Goal: Transaction & Acquisition: Purchase product/service

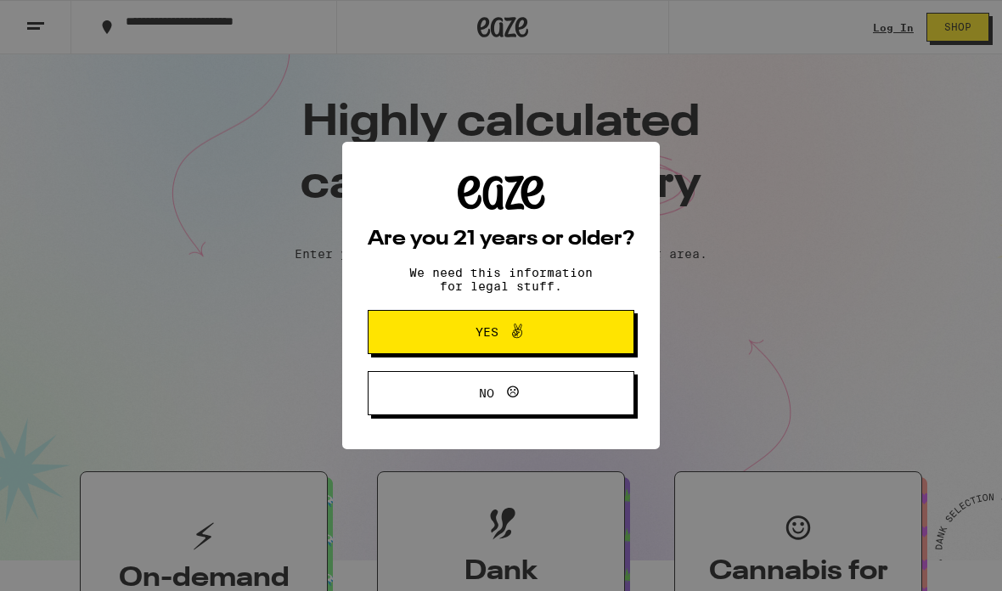
click at [546, 350] on button "Yes" at bounding box center [501, 332] width 267 height 44
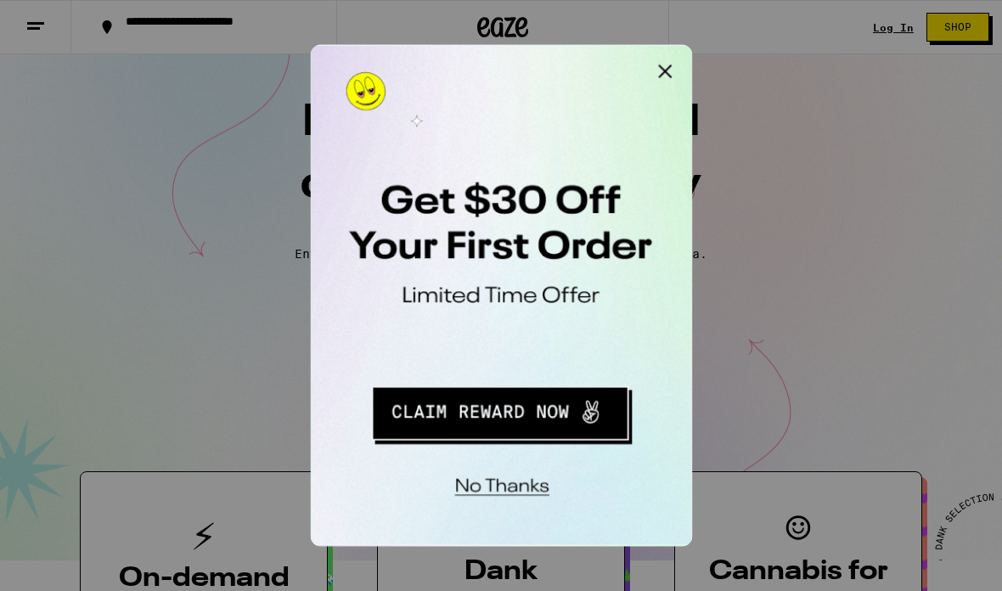
click at [519, 57] on button "Close Modal" at bounding box center [525, 62] width 34 height 34
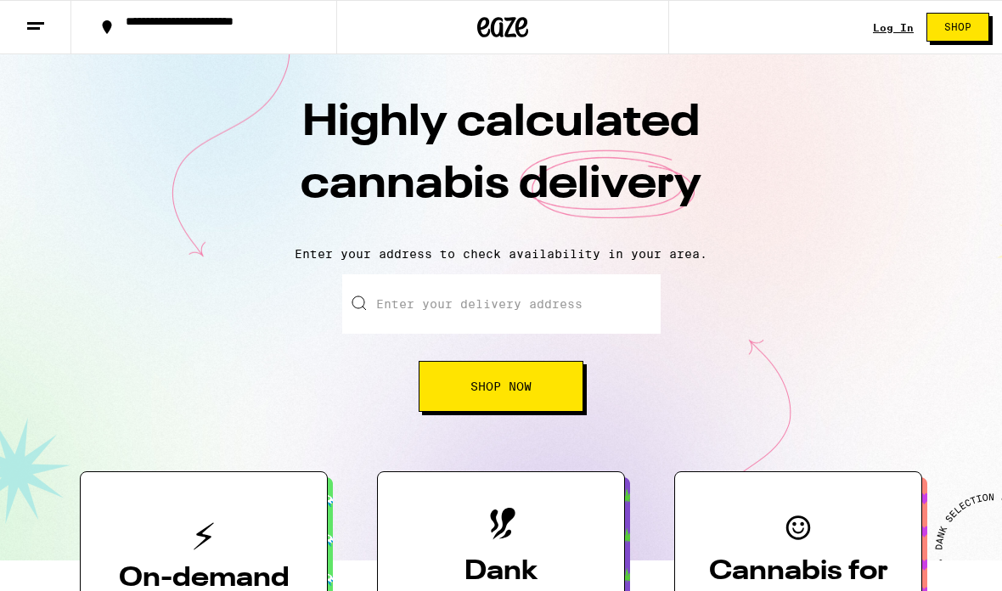
click at [507, 383] on span "Shop Now" at bounding box center [501, 387] width 61 height 12
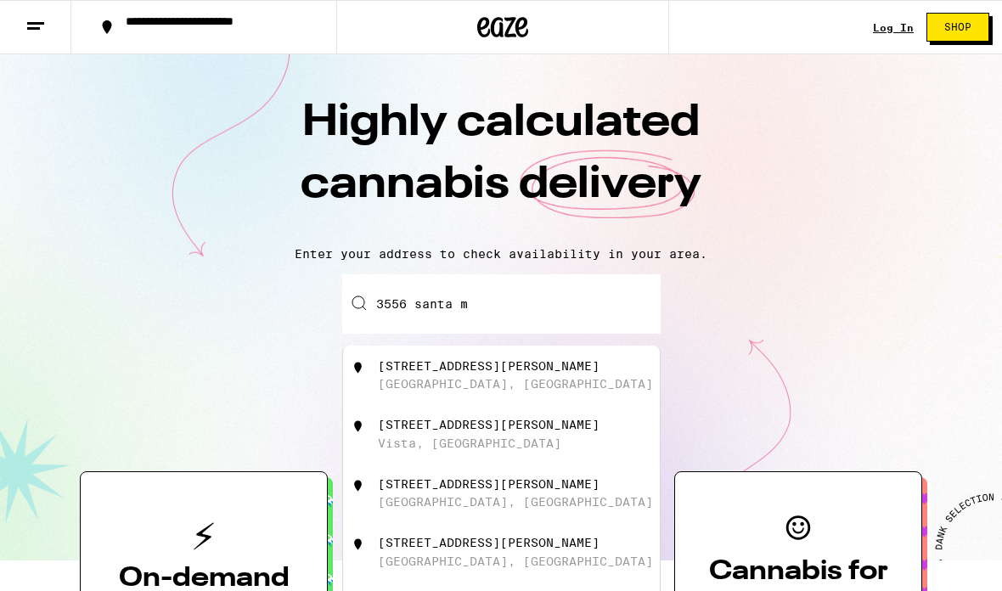
click at [563, 392] on div "[STREET_ADDRESS][PERSON_NAME]" at bounding box center [529, 375] width 303 height 32
type input "[STREET_ADDRESS][PERSON_NAME]"
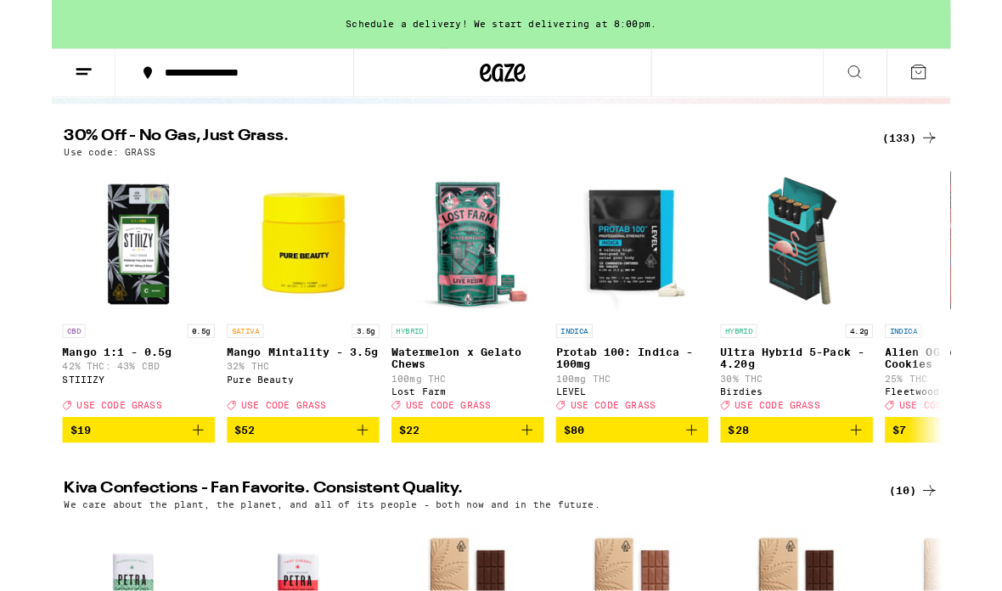
scroll to position [159, 0]
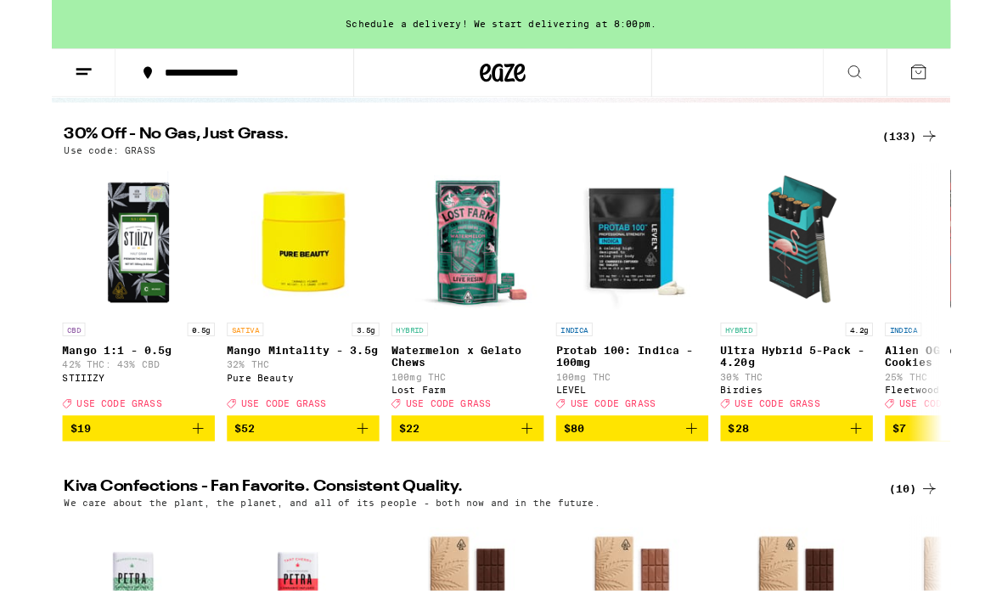
click at [885, 89] on icon at bounding box center [895, 80] width 20 height 20
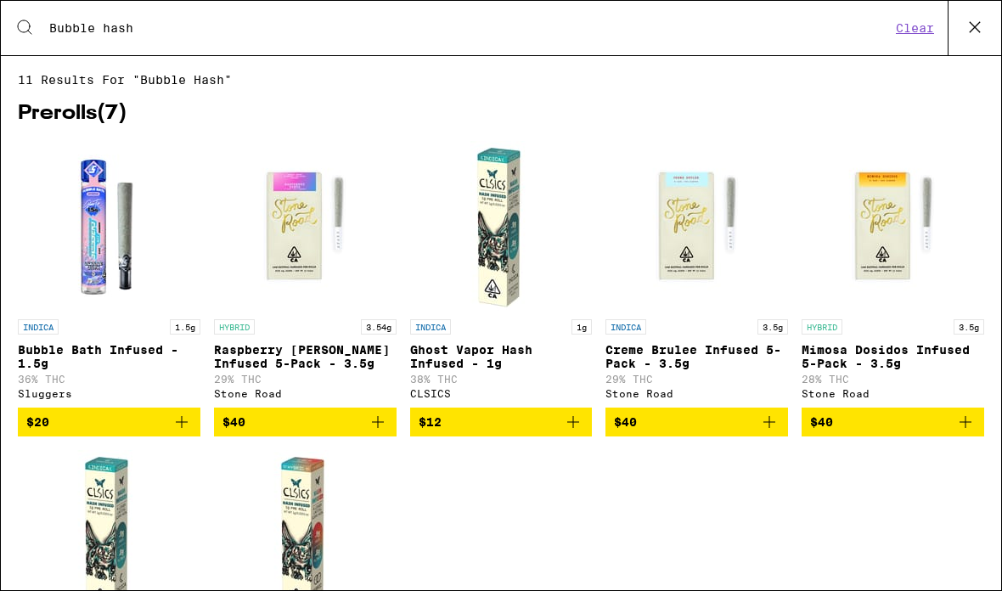
type input "Bubble hash"
click at [910, 29] on button "Clear" at bounding box center [915, 27] width 48 height 15
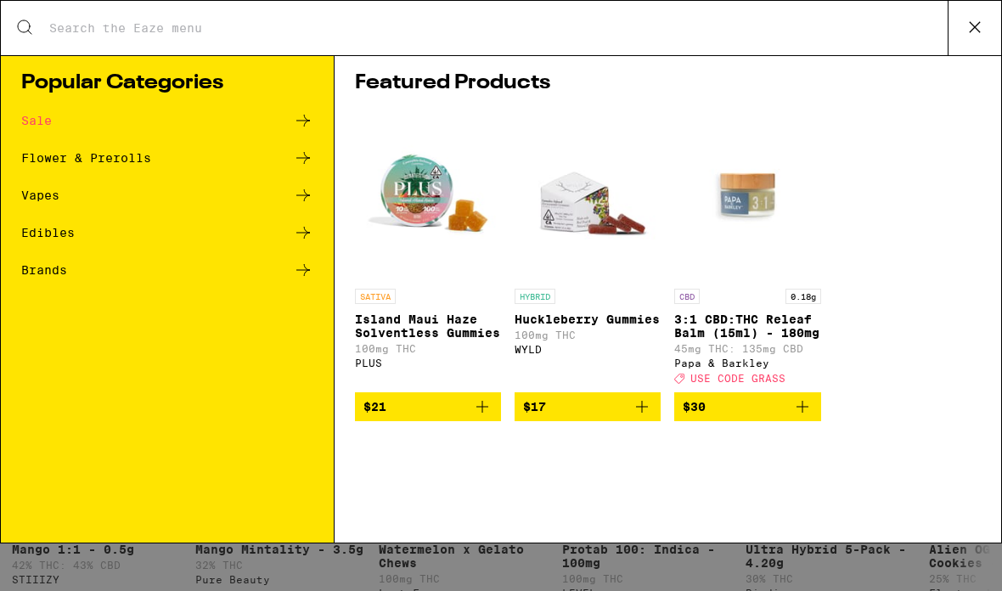
click at [971, 31] on icon at bounding box center [974, 26] width 25 height 25
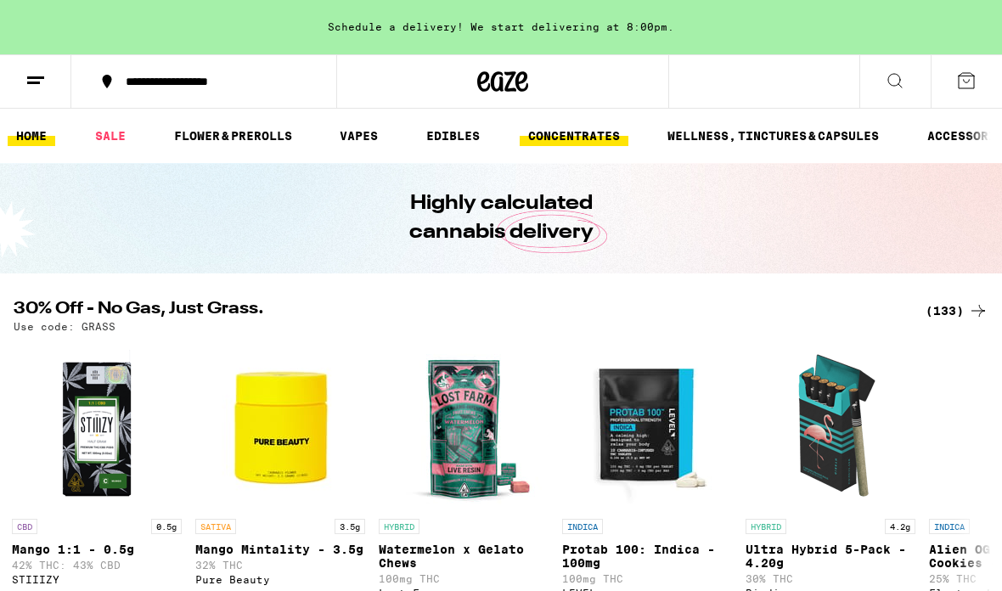
click at [584, 138] on link "CONCENTRATES" at bounding box center [574, 136] width 109 height 20
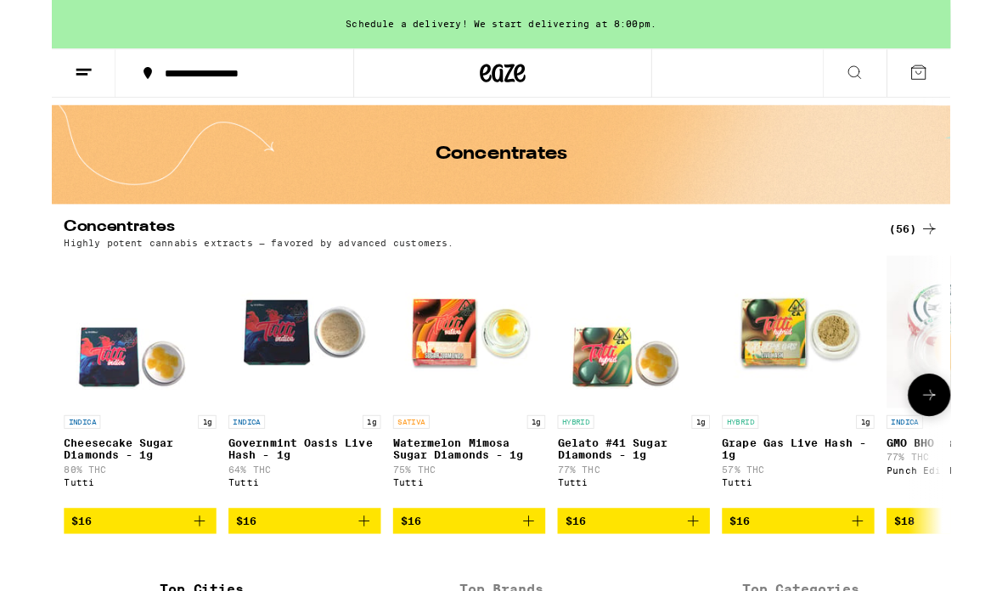
click at [298, 395] on img "Open page for Governmint Oasis Live Hash - 1g from Tutti" at bounding box center [282, 370] width 170 height 170
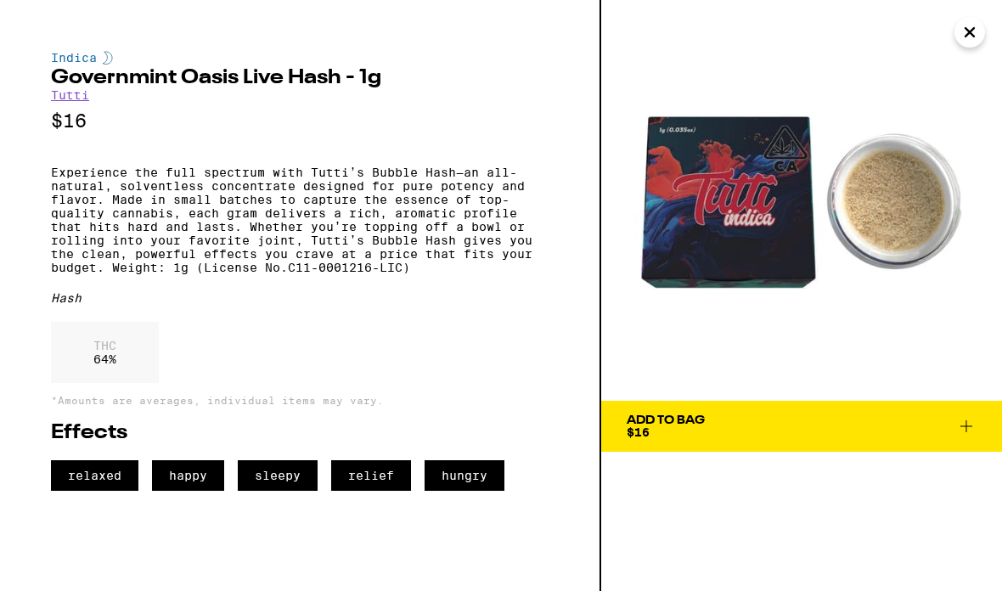
click at [918, 175] on img at bounding box center [801, 200] width 401 height 401
click at [975, 429] on icon at bounding box center [966, 426] width 20 height 20
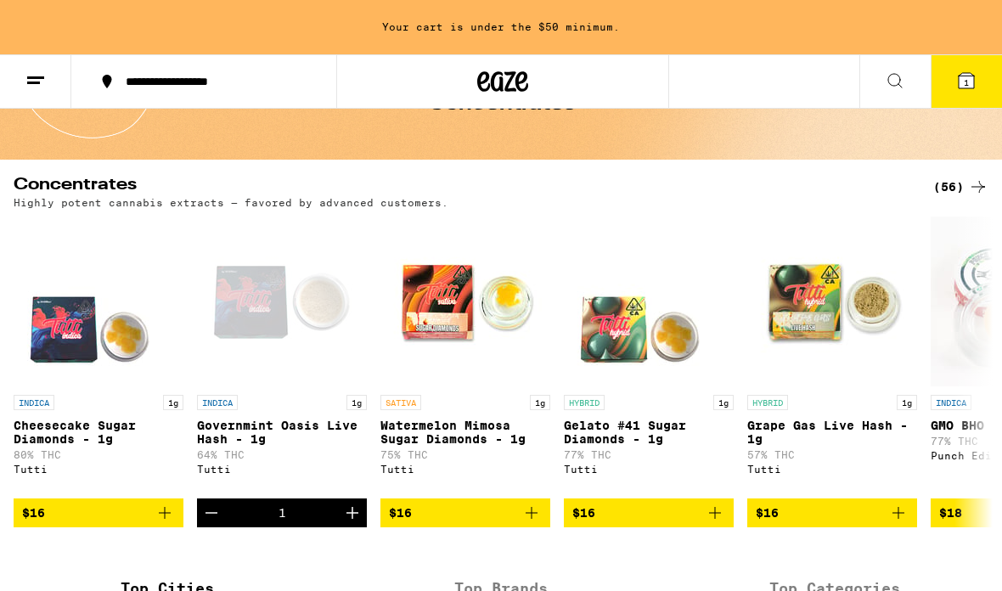
click at [361, 523] on icon "Increment" at bounding box center [352, 513] width 20 height 20
click at [319, 426] on p "Governmint Oasis Live Hash - 1g" at bounding box center [282, 432] width 170 height 27
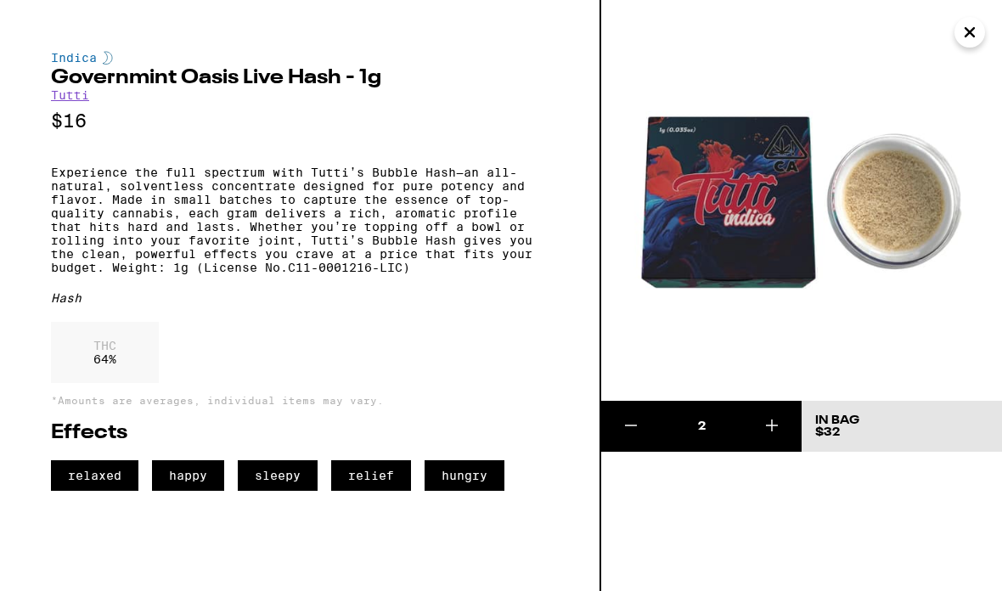
click at [522, 341] on div "Indica Governmint Oasis Live Hash - 1g Tutti $16 Experience the full spectrum w…" at bounding box center [300, 271] width 498 height 440
click at [972, 29] on icon "Close" at bounding box center [970, 32] width 20 height 25
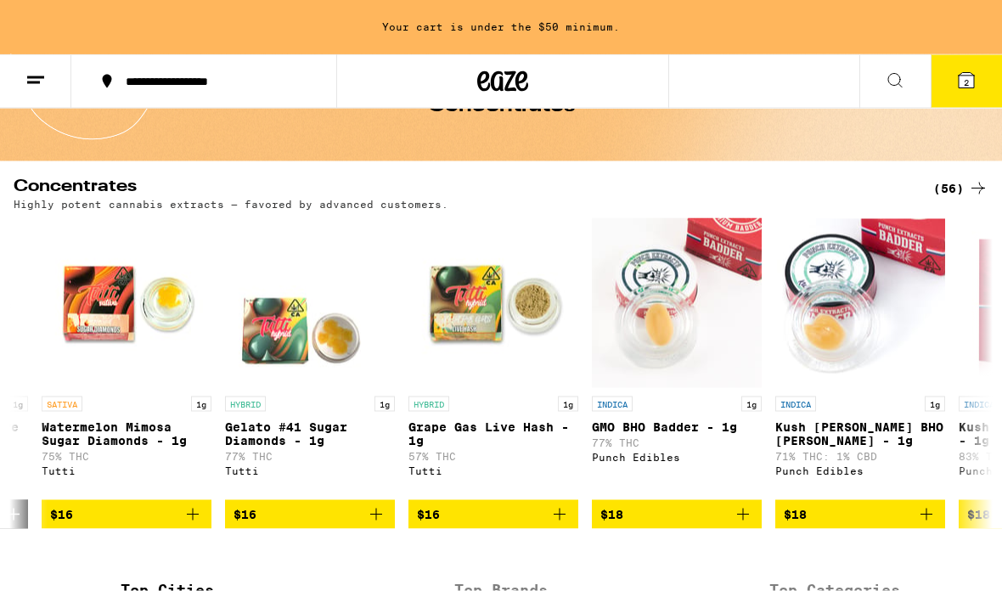
scroll to position [116, 0]
